Goal: Navigation & Orientation: Find specific page/section

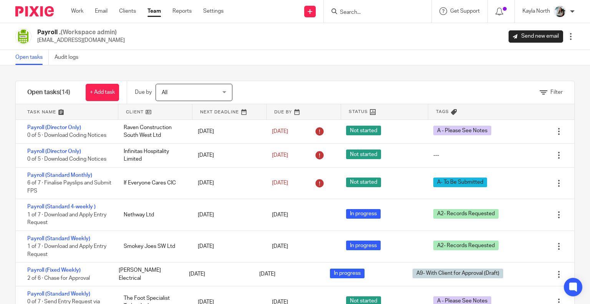
click at [40, 18] on div at bounding box center [31, 11] width 63 height 23
click at [51, 11] on img at bounding box center [34, 11] width 38 height 10
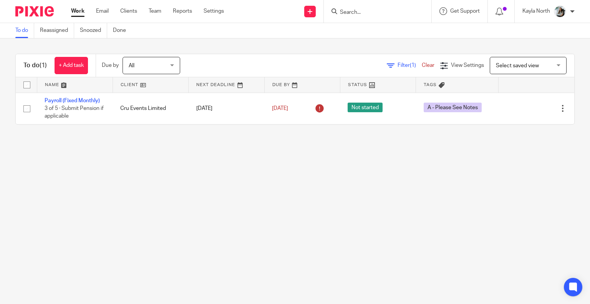
click at [364, 7] on form at bounding box center [380, 12] width 82 height 10
click at [354, 15] on input "Search" at bounding box center [373, 12] width 69 height 7
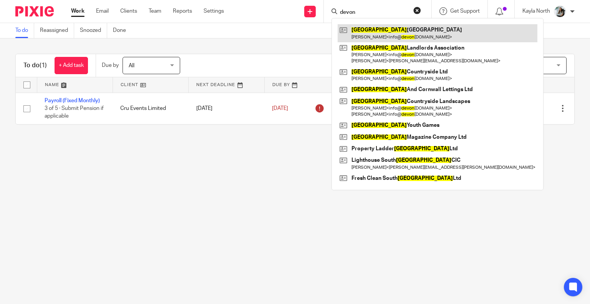
type input "devon"
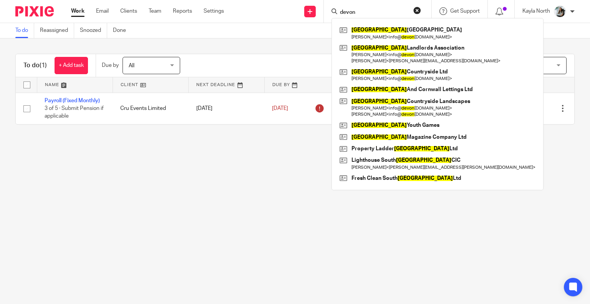
click at [27, 13] on img at bounding box center [34, 11] width 38 height 10
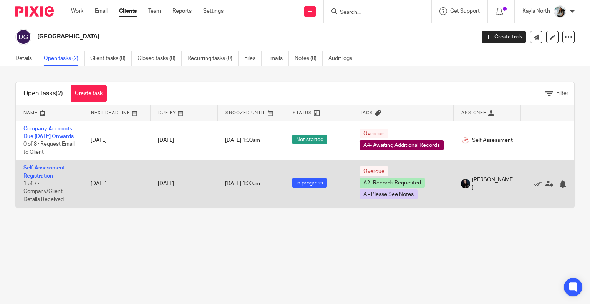
click at [45, 178] on link "Self-Assessment Registration" at bounding box center [43, 171] width 41 height 13
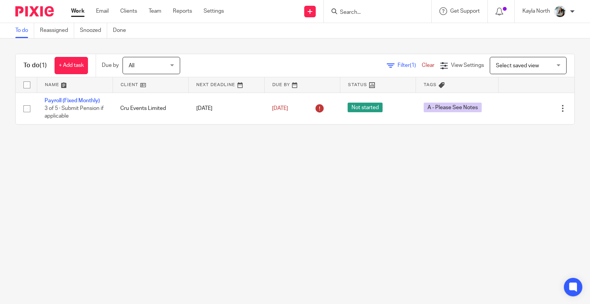
click at [346, 14] on input "Search" at bounding box center [373, 12] width 69 height 7
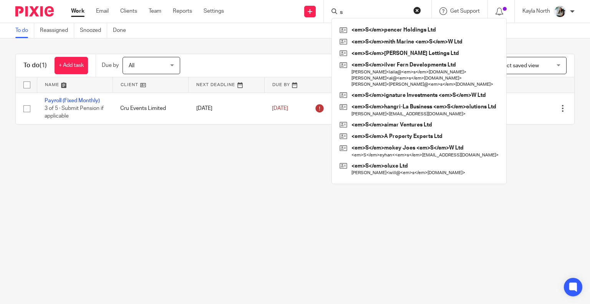
type input "si"
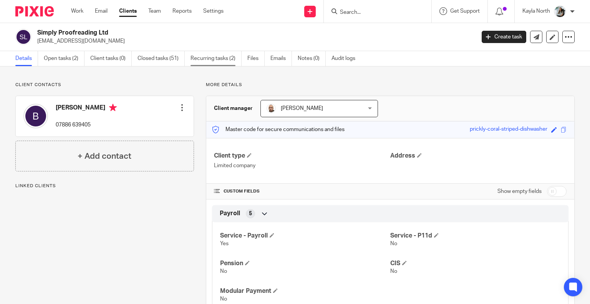
click at [226, 53] on link "Recurring tasks (2)" at bounding box center [215, 58] width 51 height 15
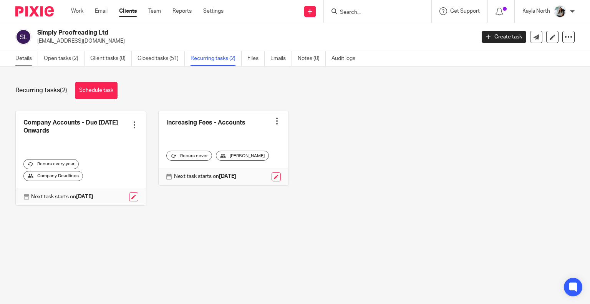
click at [27, 58] on link "Details" at bounding box center [26, 58] width 23 height 15
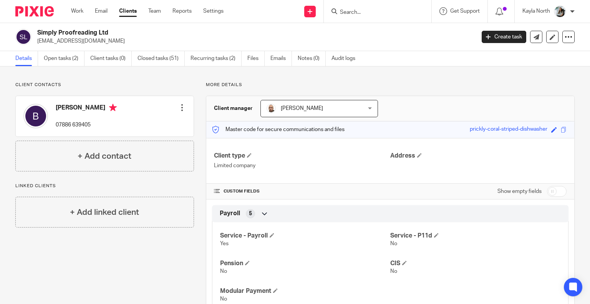
click at [26, 7] on img at bounding box center [34, 11] width 38 height 10
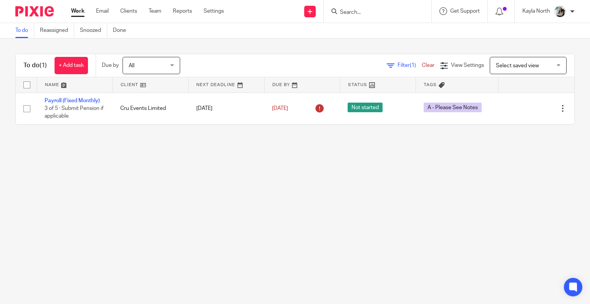
click at [343, 15] on input "Search" at bounding box center [373, 12] width 69 height 7
type input "princess"
click at [363, 24] on link at bounding box center [385, 30] width 95 height 12
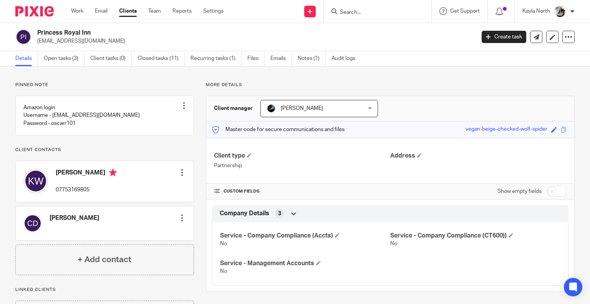
drag, startPoint x: 37, startPoint y: 31, endPoint x: 99, endPoint y: 33, distance: 62.3
click at [99, 33] on h2 "Princess Royal Inn" at bounding box center [210, 33] width 346 height 8
click at [100, 33] on h2 "Princess Royal Inn" at bounding box center [210, 33] width 346 height 8
drag, startPoint x: 70, startPoint y: 33, endPoint x: 14, endPoint y: 32, distance: 56.1
click at [14, 32] on div "Princess Royal Inn [EMAIL_ADDRESS][DOMAIN_NAME] Create task Update from Compani…" at bounding box center [295, 37] width 590 height 28
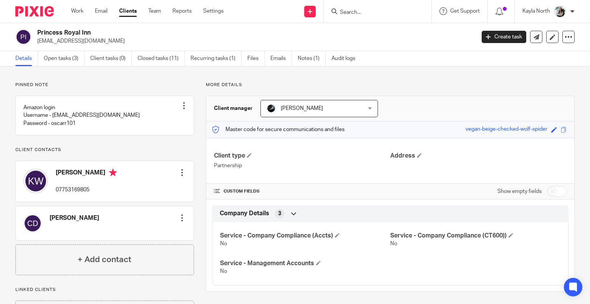
click at [92, 30] on h2 "Princess Royal Inn" at bounding box center [210, 33] width 346 height 8
drag, startPoint x: 92, startPoint y: 30, endPoint x: 46, endPoint y: 30, distance: 46.1
click at [46, 30] on h2 "Princess Royal Inn" at bounding box center [210, 33] width 346 height 8
click at [99, 30] on h2 "Princess Royal Inn" at bounding box center [210, 33] width 346 height 8
click at [45, 7] on img at bounding box center [34, 11] width 38 height 10
